Goal: Navigation & Orientation: Go to known website

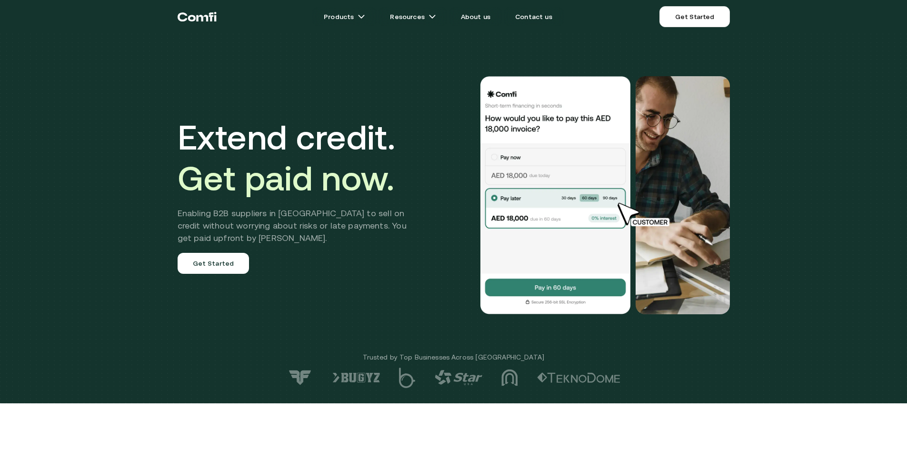
click at [208, 23] on icon "Return to the top of the Comfi home page" at bounding box center [197, 16] width 39 height 29
